Goal: Find specific page/section: Find specific page/section

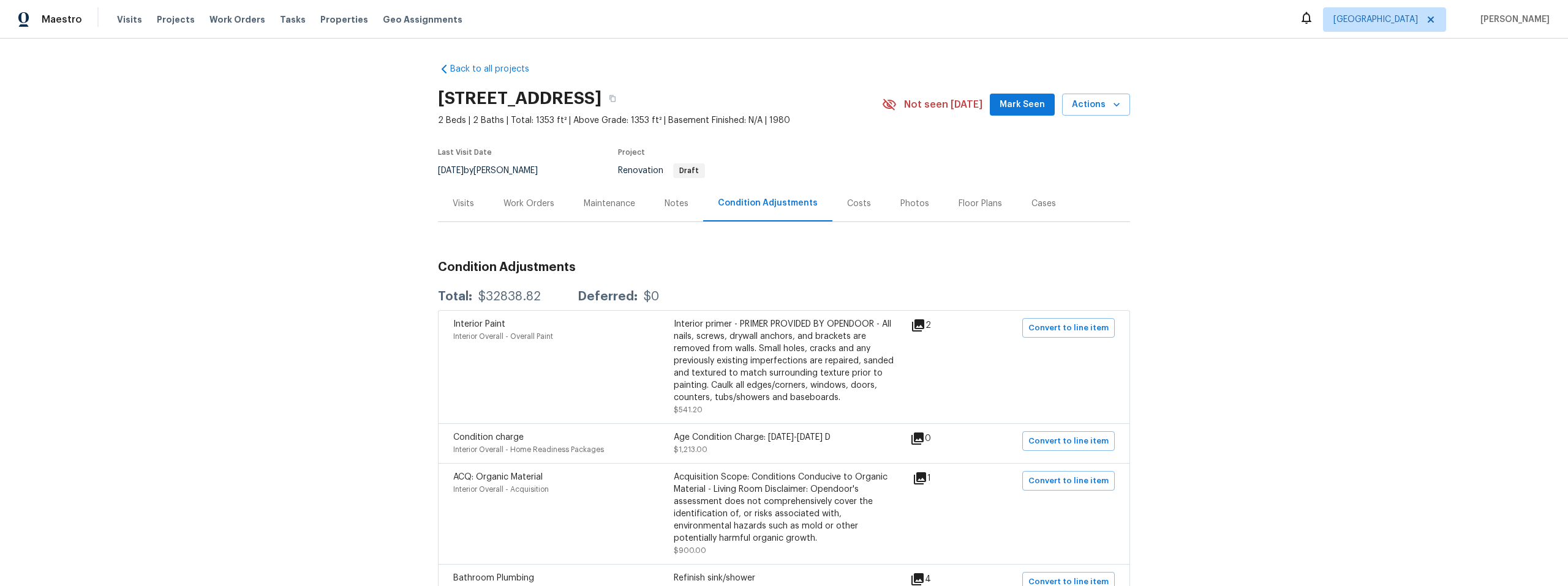
click at [532, 202] on div "Work Orders" at bounding box center [528, 203] width 51 height 12
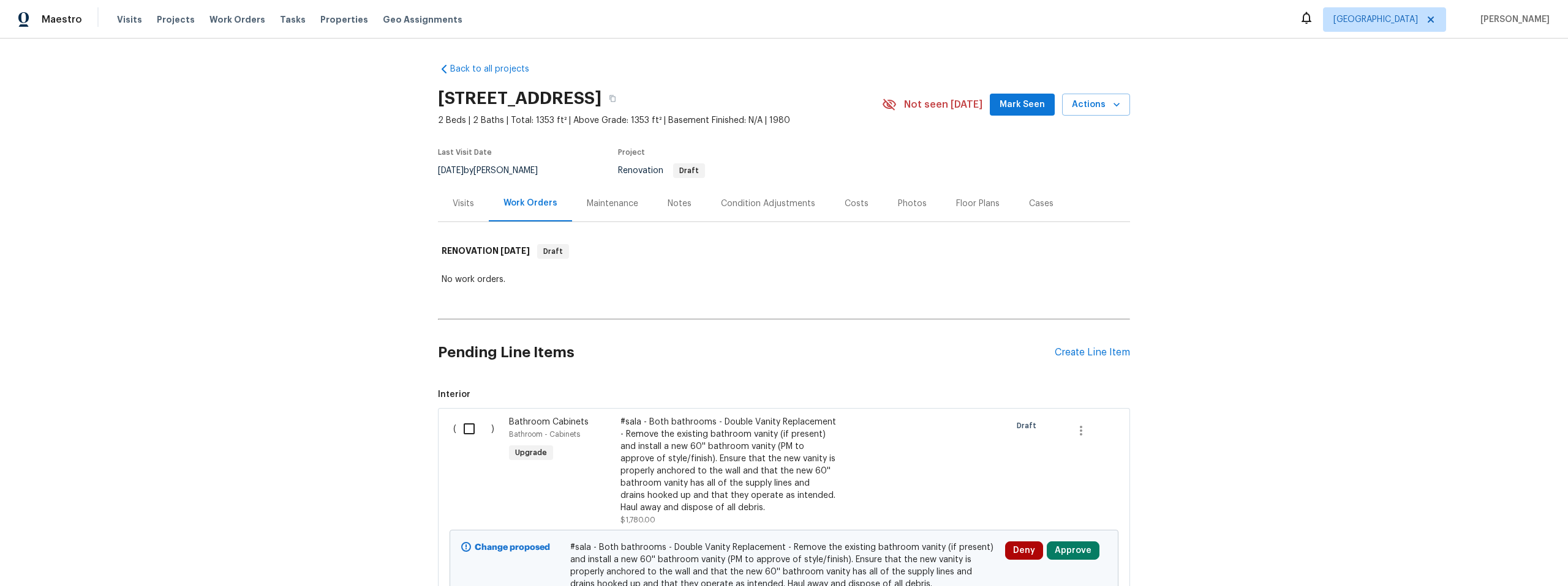
click at [463, 205] on div "Visits" at bounding box center [463, 203] width 21 height 12
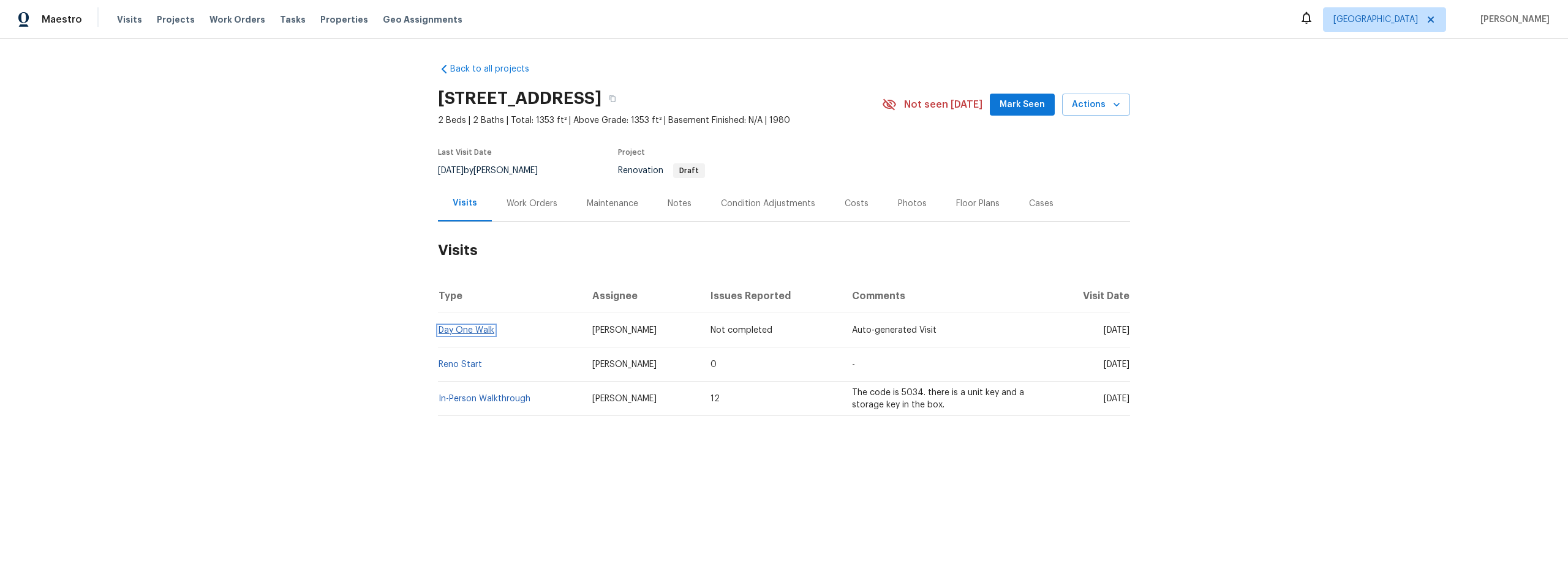
click at [443, 329] on link "Day One Walk" at bounding box center [466, 330] width 56 height 8
